Goal: Task Accomplishment & Management: Complete application form

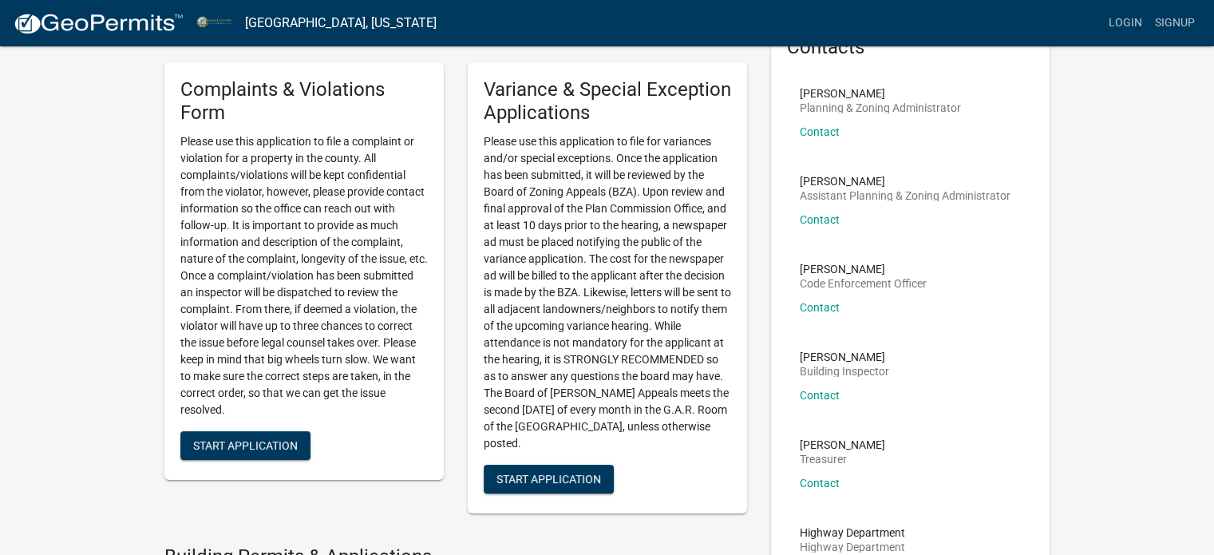
scroll to position [96, 0]
click at [529, 468] on button "Start Application" at bounding box center [549, 478] width 130 height 29
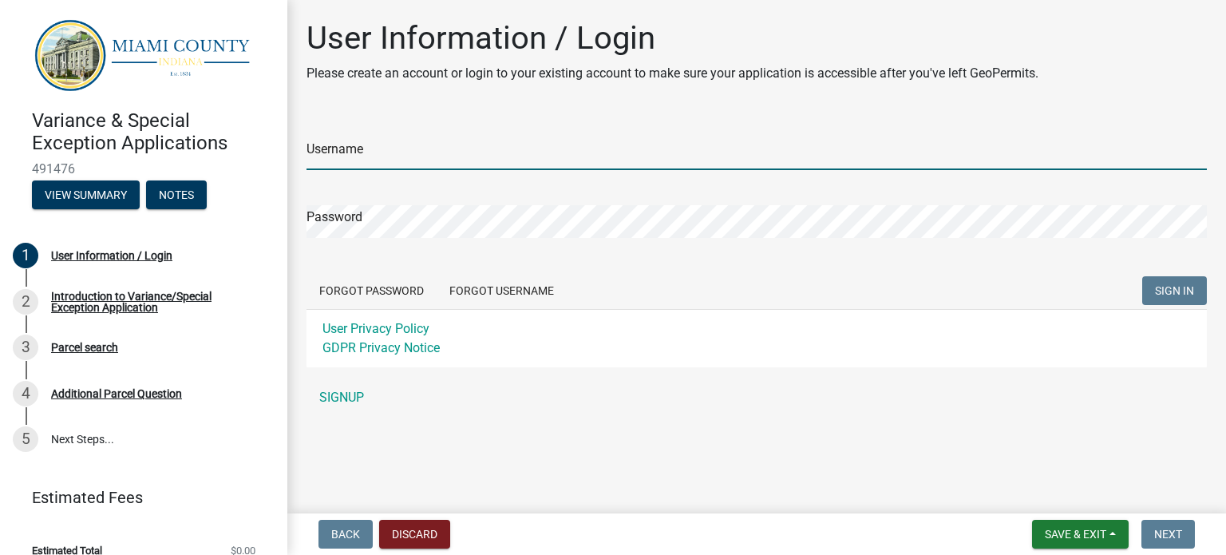
type input "jljanows"
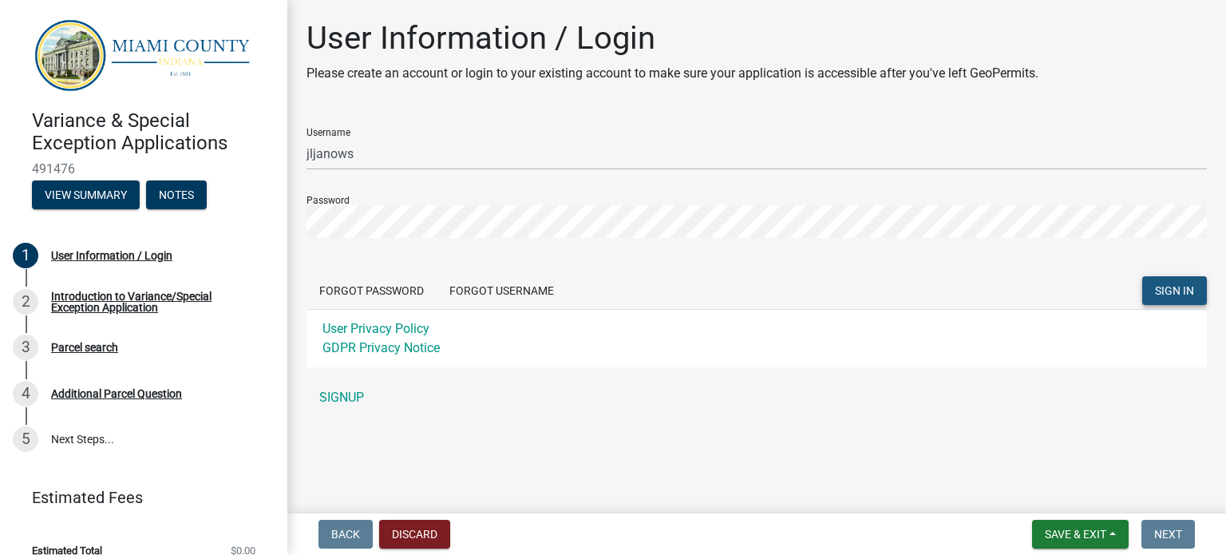
click at [1159, 295] on span "SIGN IN" at bounding box center [1174, 290] width 39 height 13
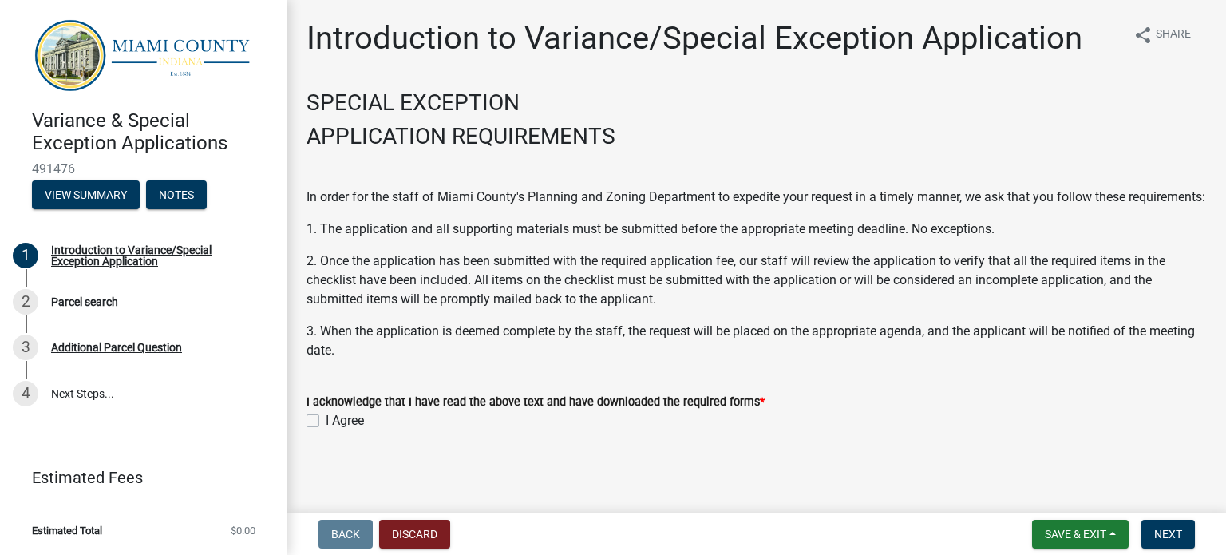
click at [319, 430] on div "I Agree" at bounding box center [756, 420] width 900 height 19
click at [326, 430] on label "I Agree" at bounding box center [345, 420] width 38 height 19
click at [326, 421] on input "I Agree" at bounding box center [331, 416] width 10 height 10
checkbox input "true"
click at [1160, 535] on span "Next" at bounding box center [1168, 533] width 28 height 13
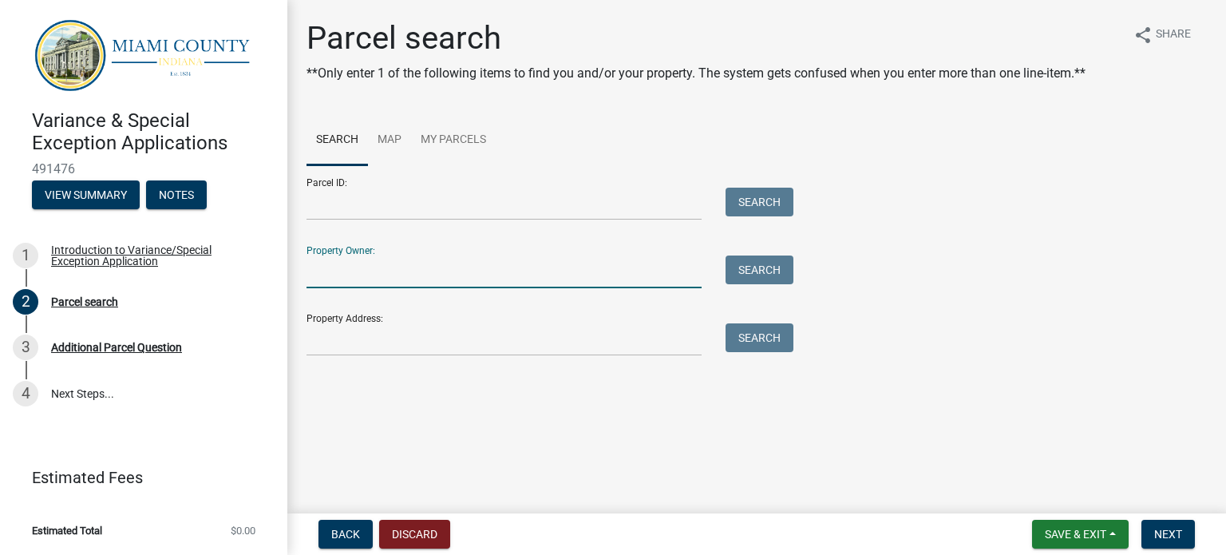
click at [370, 280] on input "Property Owner:" at bounding box center [503, 271] width 395 height 33
type input "[PERSON_NAME]"
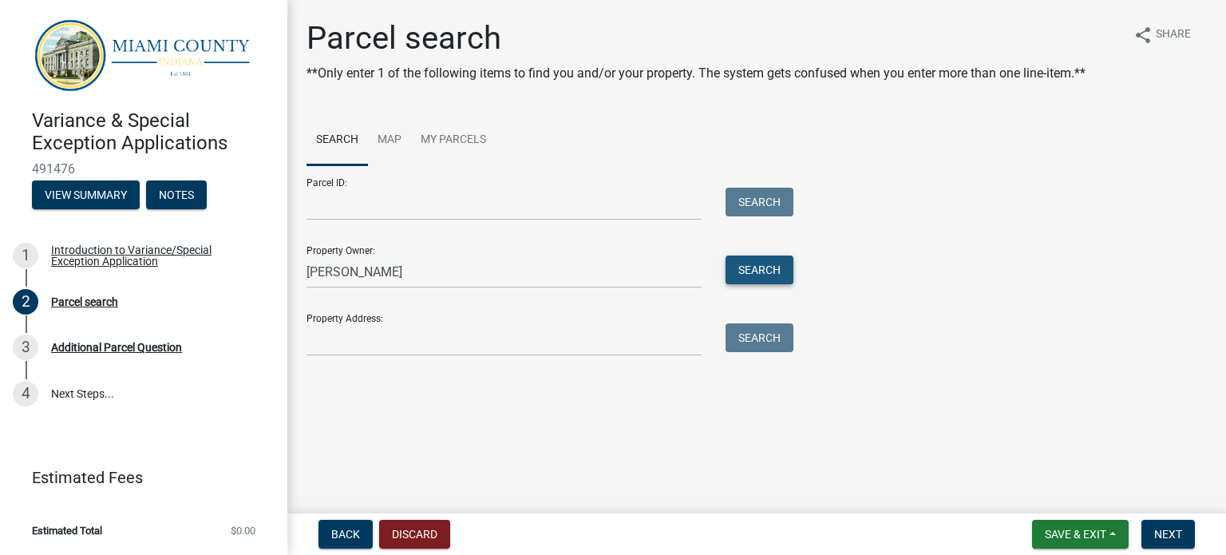
click at [760, 270] on button "Search" at bounding box center [759, 269] width 68 height 29
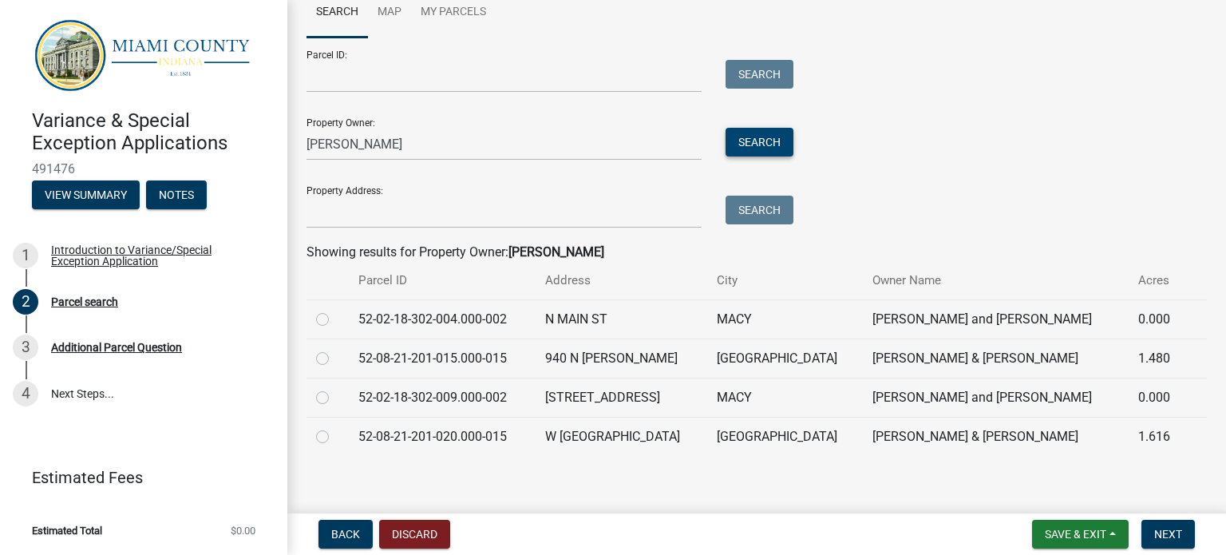
scroll to position [129, 0]
click at [335, 347] on label at bounding box center [335, 347] width 0 height 0
click at [335, 351] on input "radio" at bounding box center [340, 352] width 10 height 10
radio input "true"
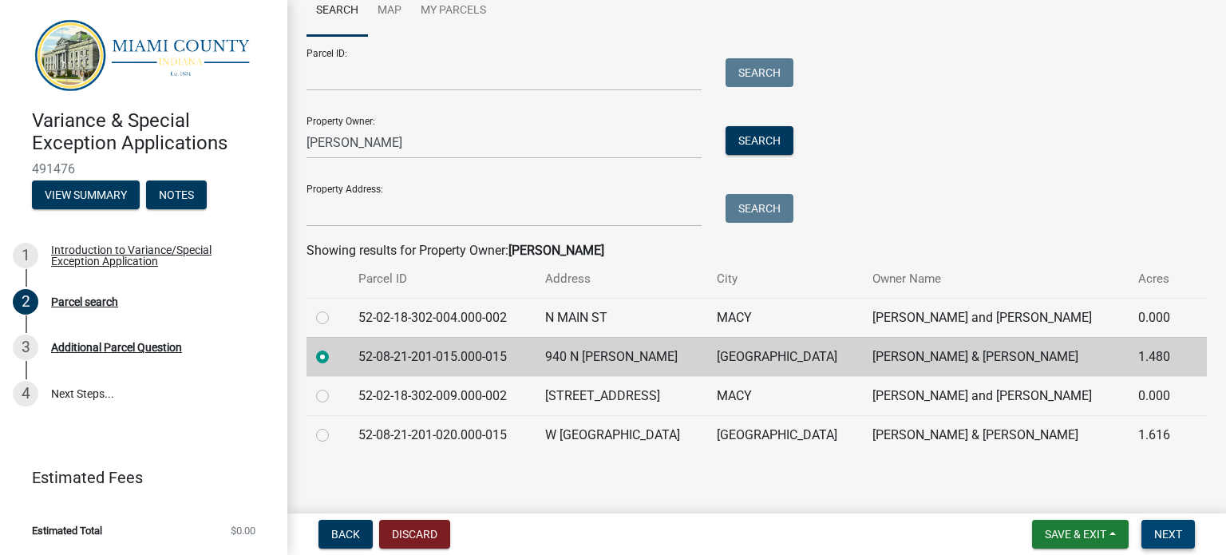
click at [1159, 532] on span "Next" at bounding box center [1168, 533] width 28 height 13
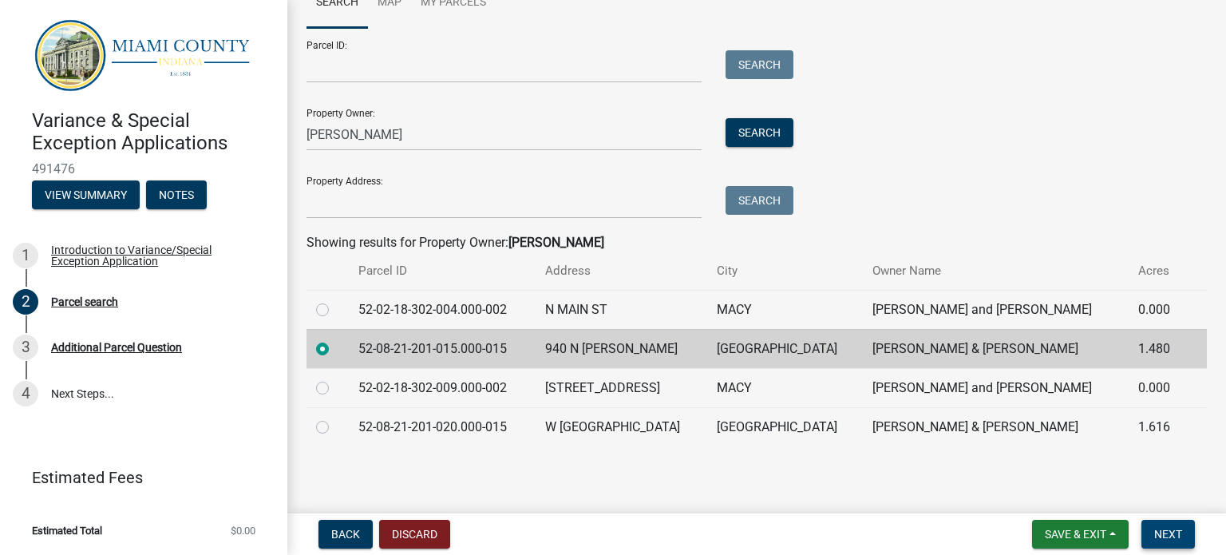
scroll to position [137, 0]
click at [1169, 535] on span "Next" at bounding box center [1168, 533] width 28 height 13
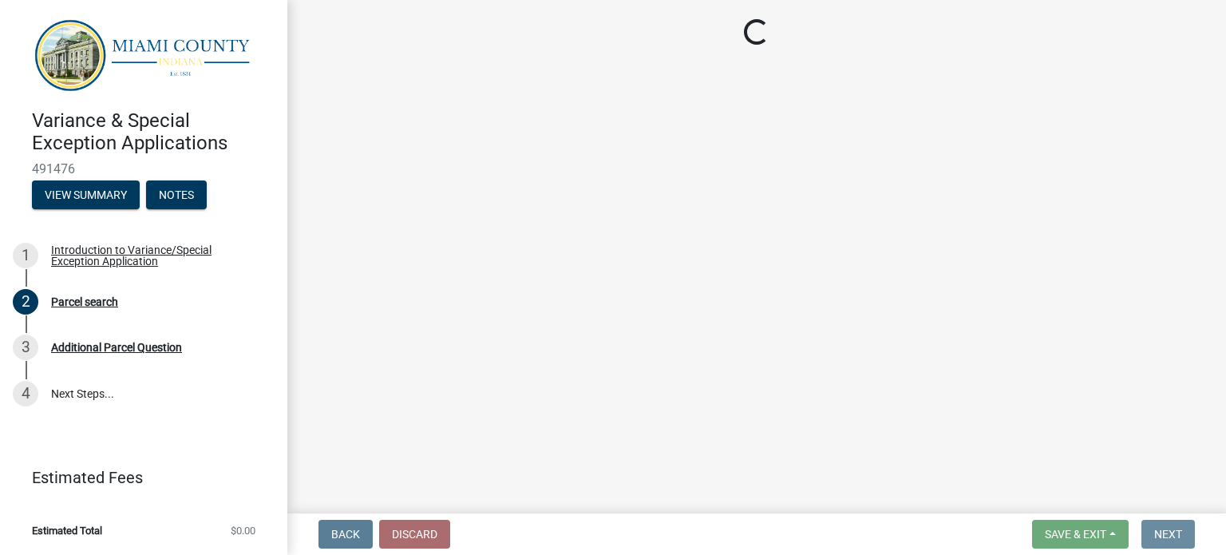
scroll to position [0, 0]
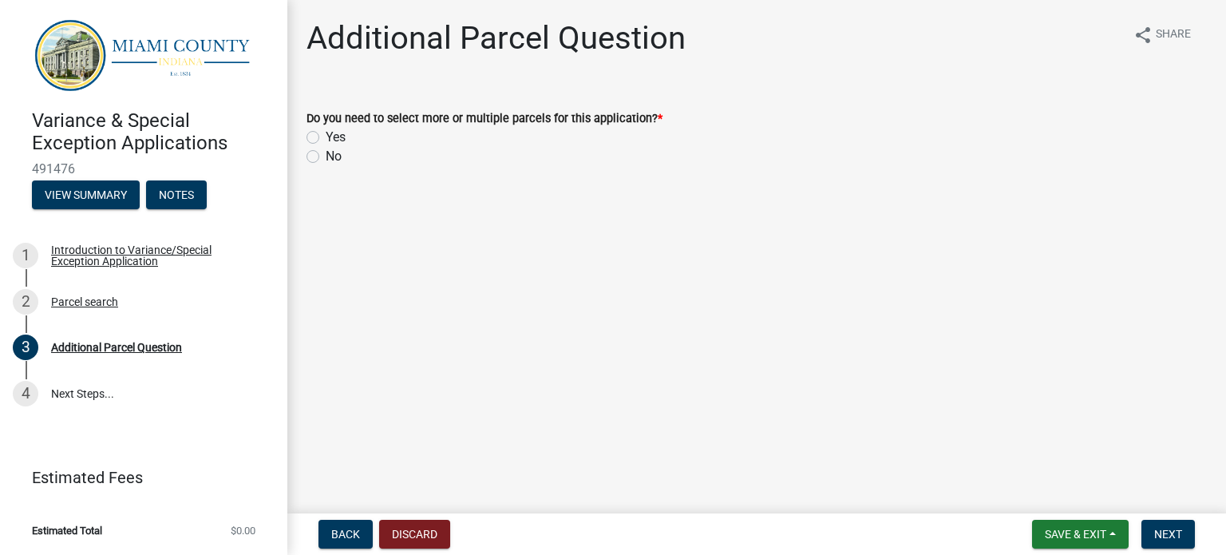
click at [326, 157] on label "No" at bounding box center [334, 156] width 16 height 19
click at [326, 157] on input "No" at bounding box center [331, 152] width 10 height 10
radio input "true"
click at [1167, 530] on span "Next" at bounding box center [1168, 533] width 28 height 13
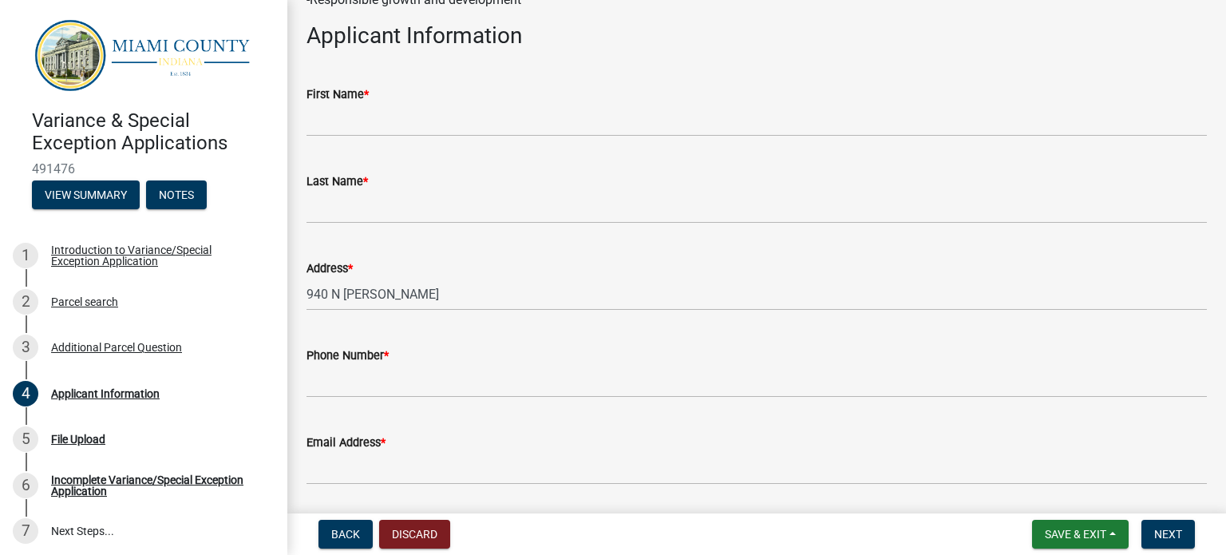
scroll to position [300, 0]
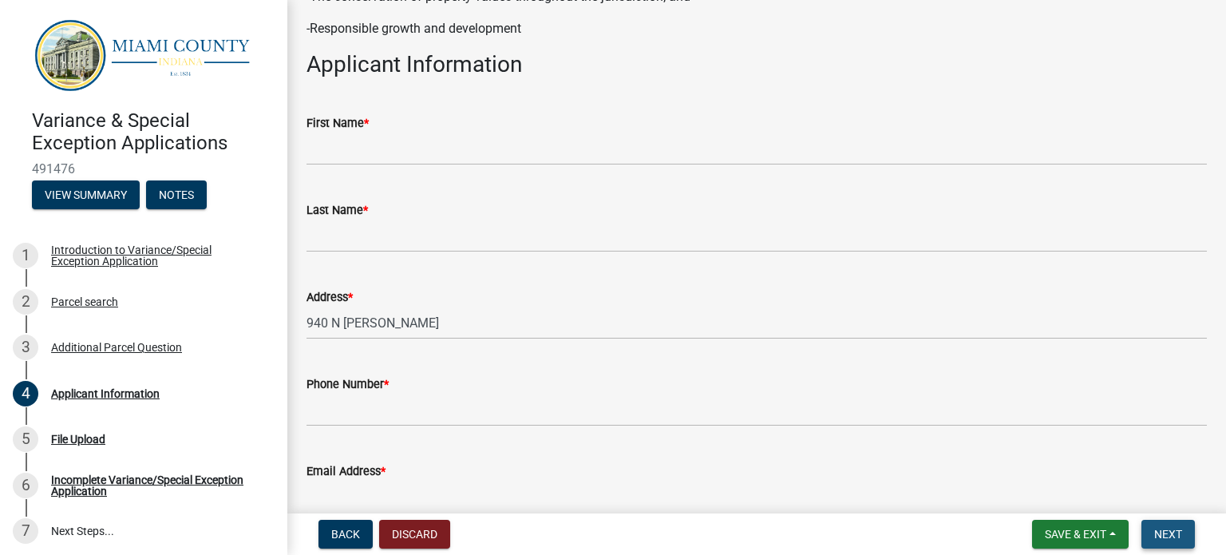
click at [1177, 532] on span "Next" at bounding box center [1168, 533] width 28 height 13
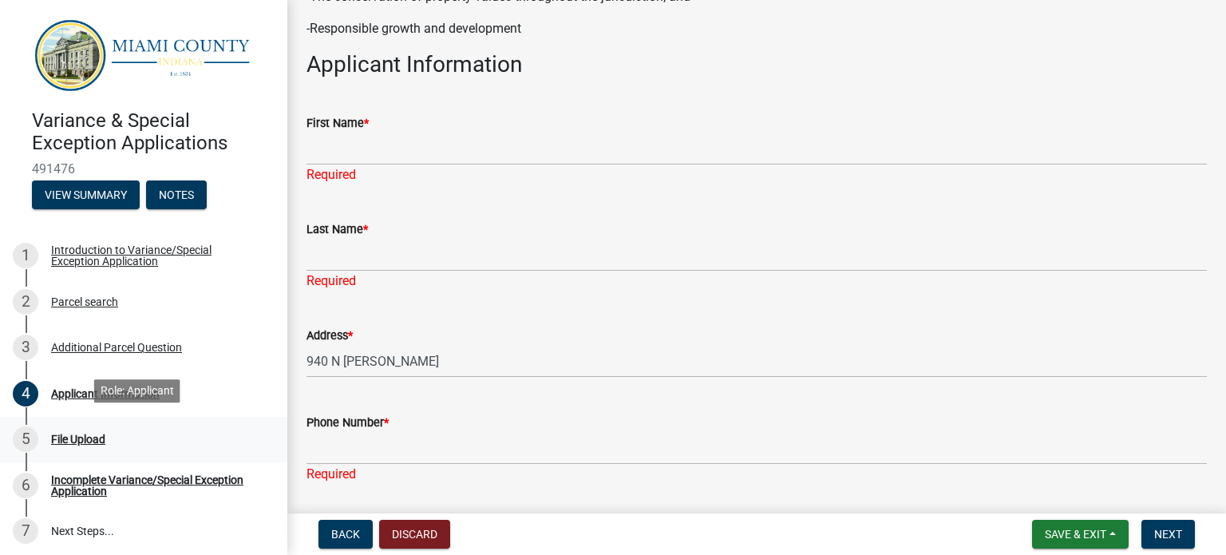
click at [62, 439] on div "File Upload" at bounding box center [78, 438] width 54 height 11
click at [26, 437] on div "5" at bounding box center [26, 439] width 26 height 26
click at [90, 481] on div "Incomplete Variance/Special Exception Application" at bounding box center [156, 485] width 211 height 22
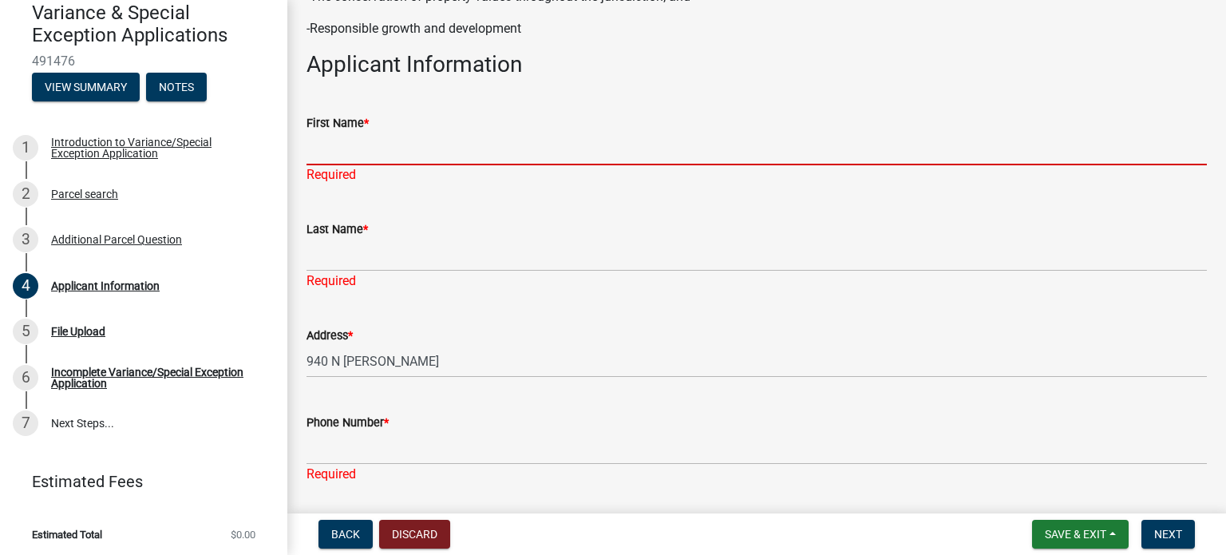
click at [384, 146] on input "First Name *" at bounding box center [756, 148] width 900 height 33
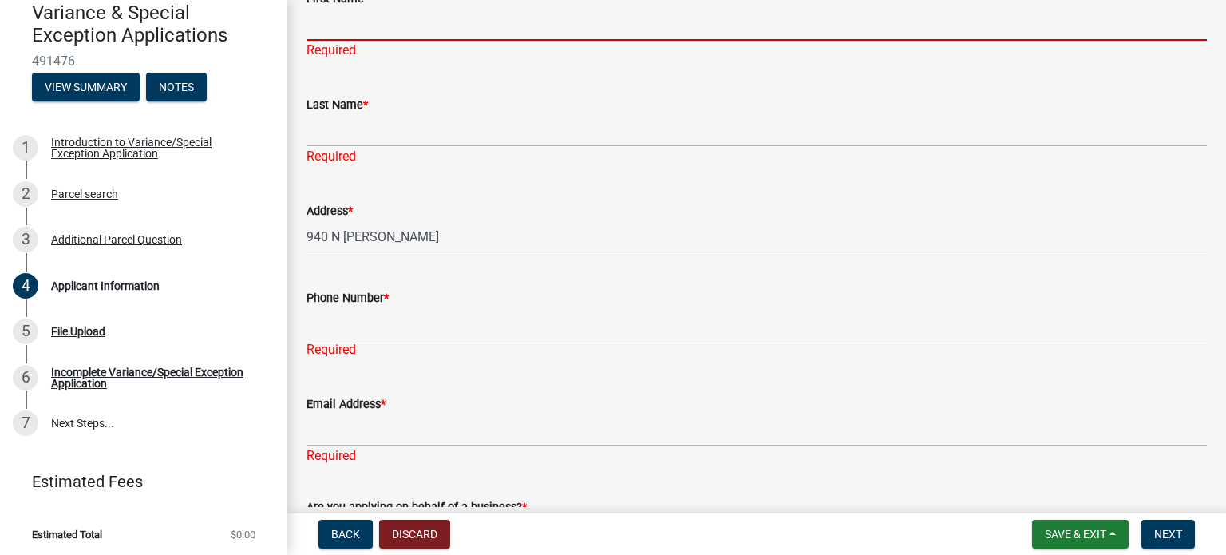
scroll to position [425, 0]
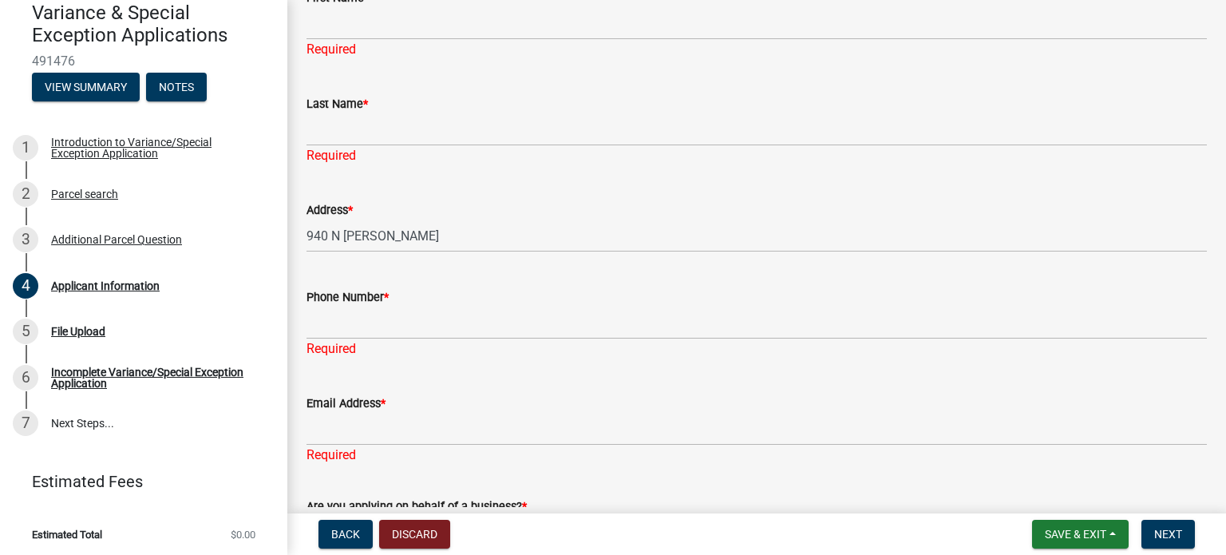
click at [443, 94] on div "Last Name *" at bounding box center [756, 103] width 900 height 19
